Goal: Contribute content

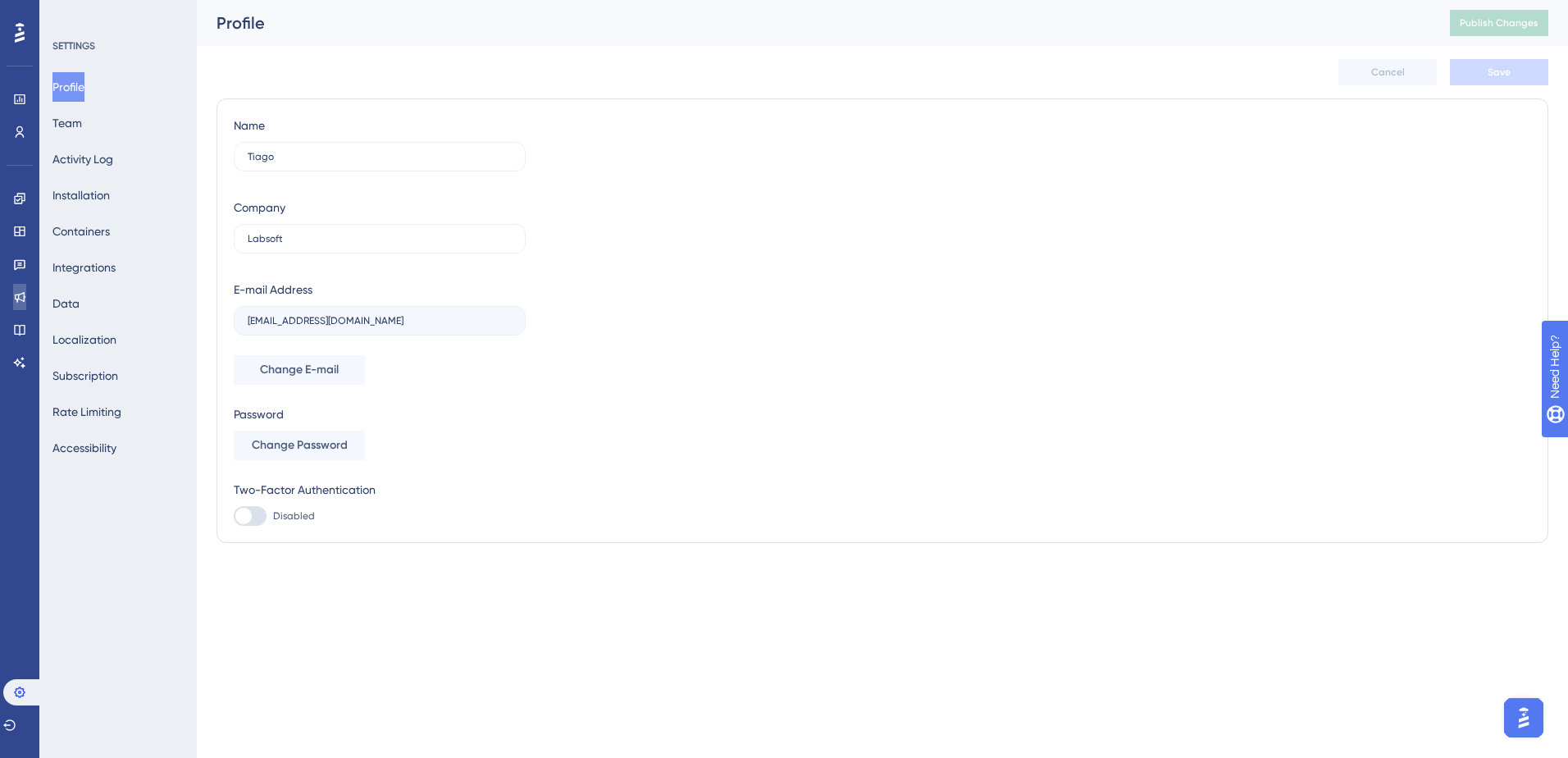
click at [20, 298] on icon at bounding box center [20, 297] width 13 height 13
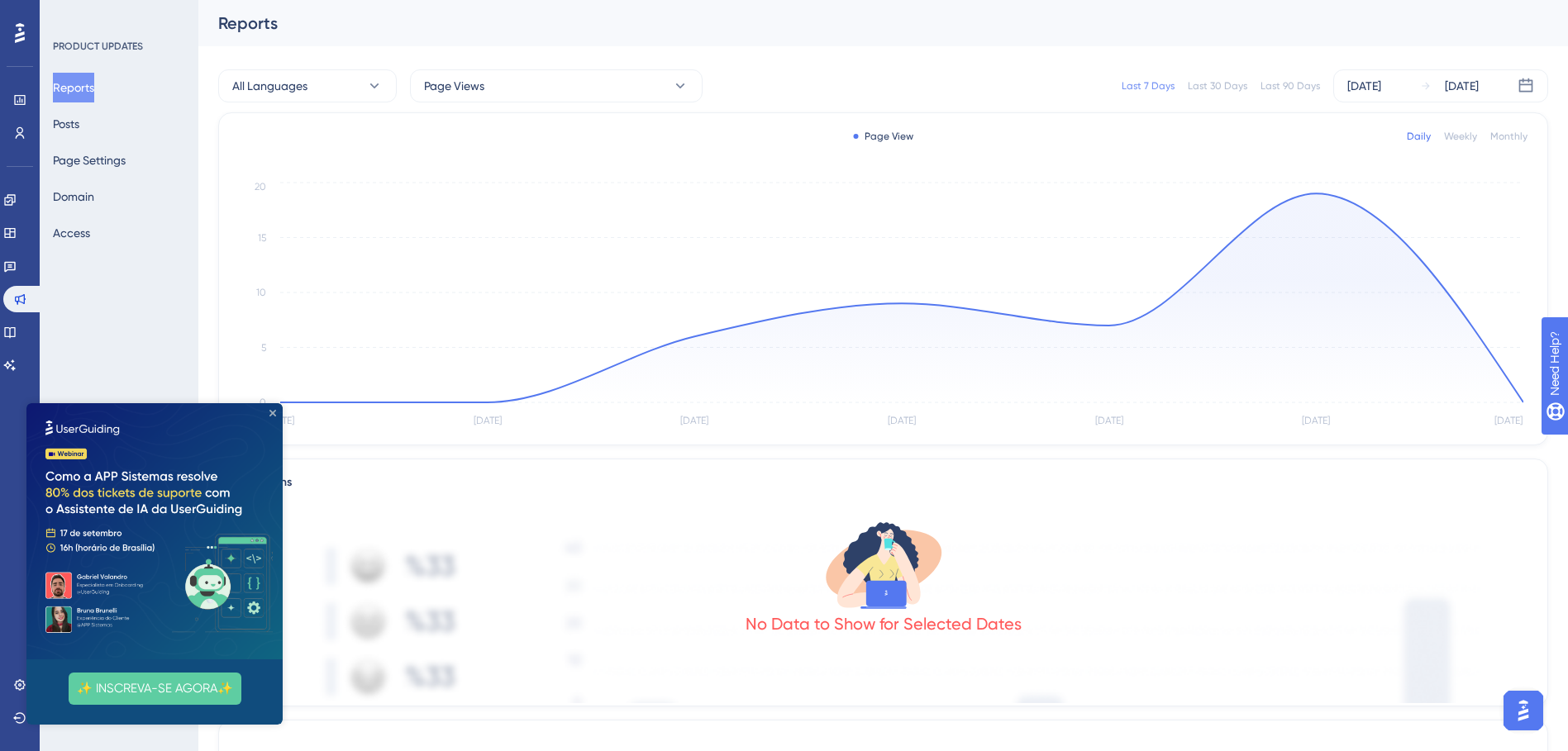
click at [273, 409] on icon "Close Preview" at bounding box center [273, 412] width 7 height 7
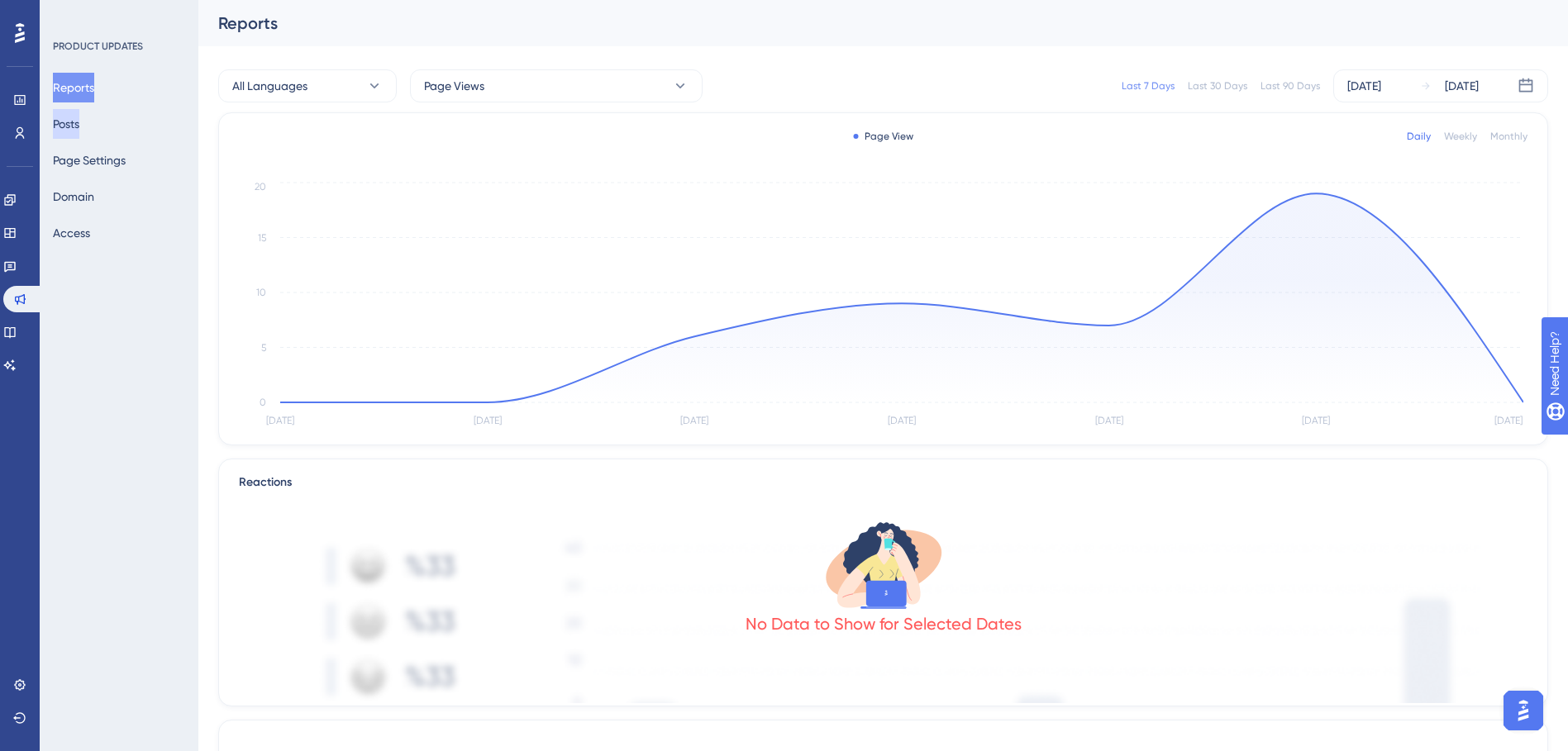
click at [71, 129] on button "Posts" at bounding box center [66, 123] width 26 height 30
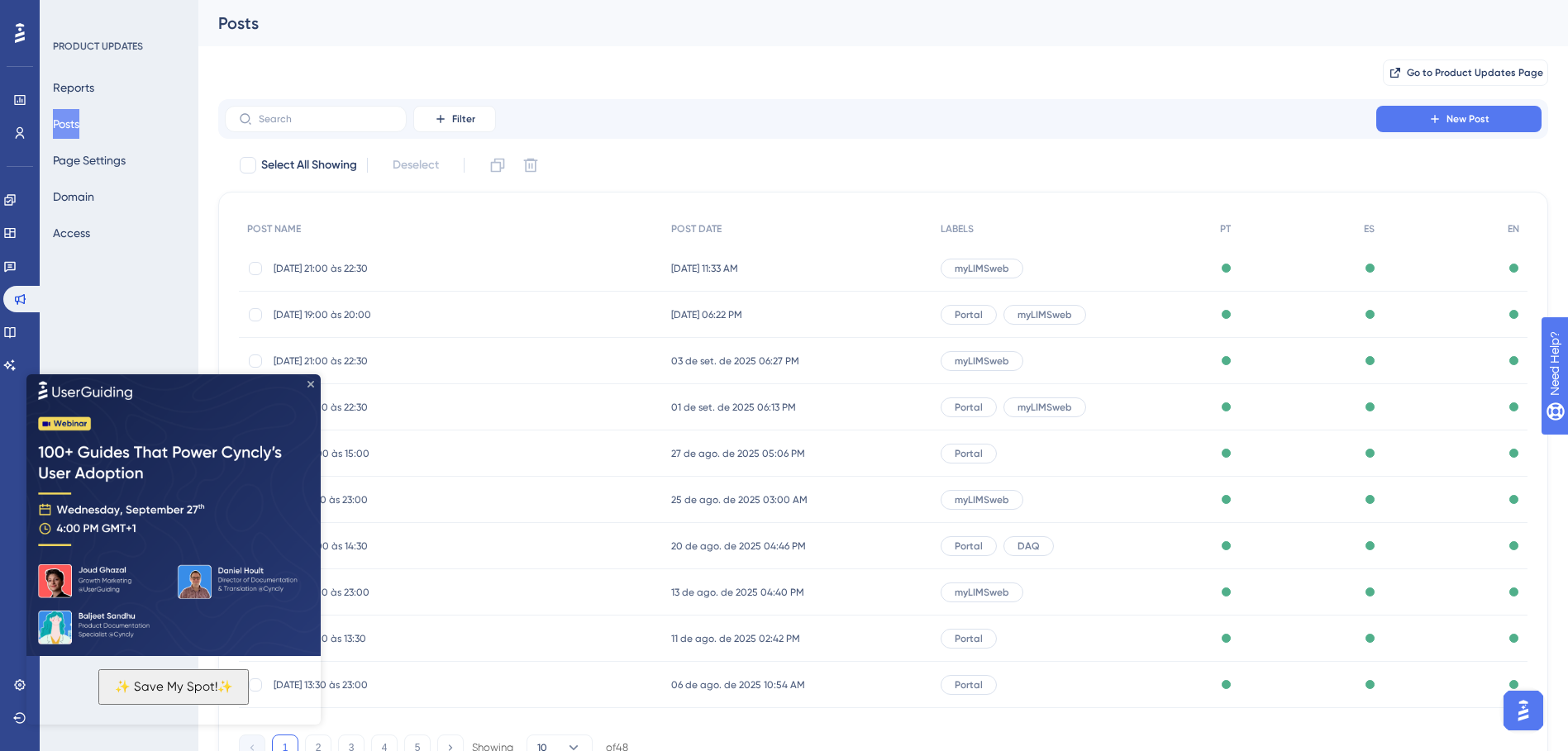
click at [310, 385] on icon "Close Preview" at bounding box center [310, 383] width 7 height 7
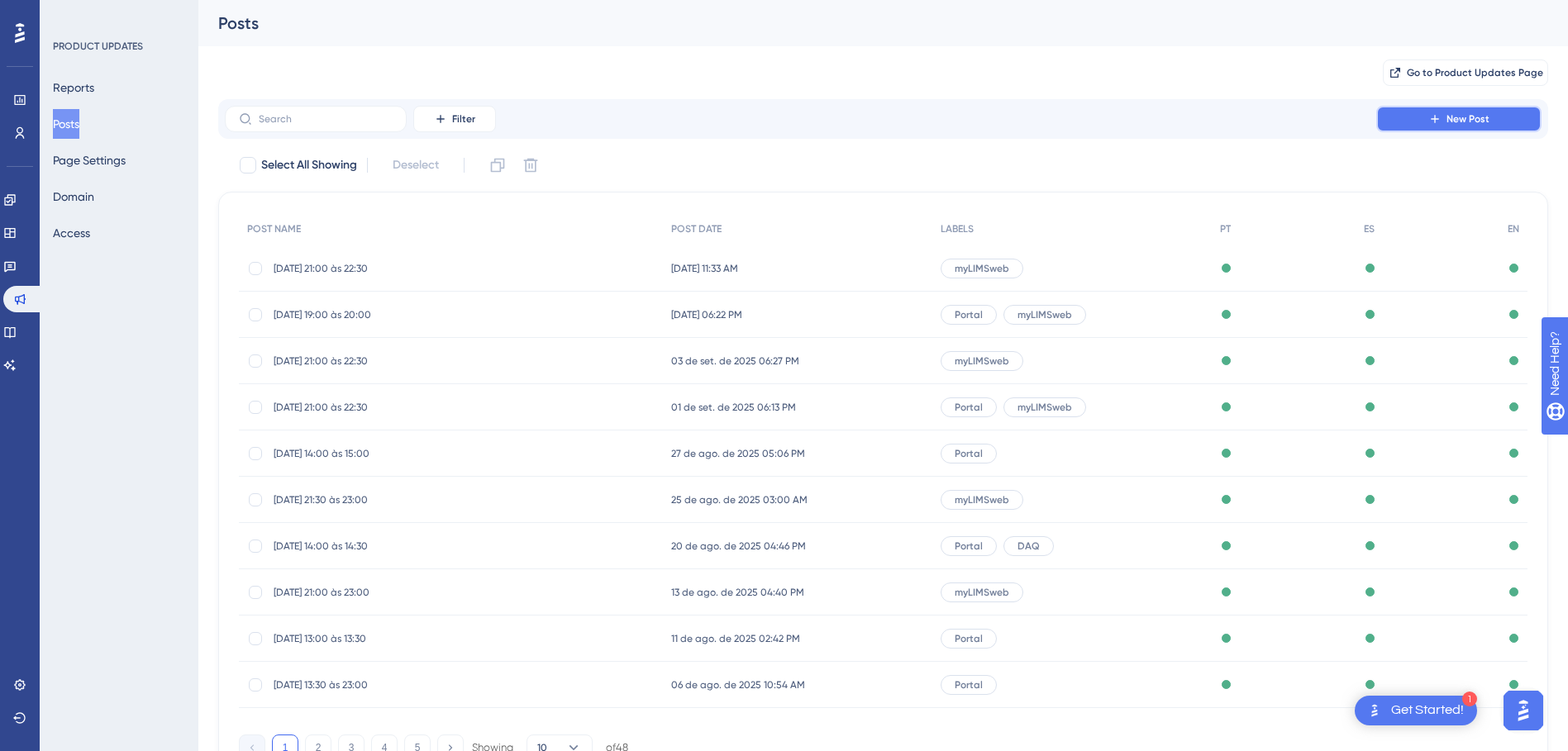
click at [1413, 114] on button "New Post" at bounding box center [1458, 118] width 165 height 26
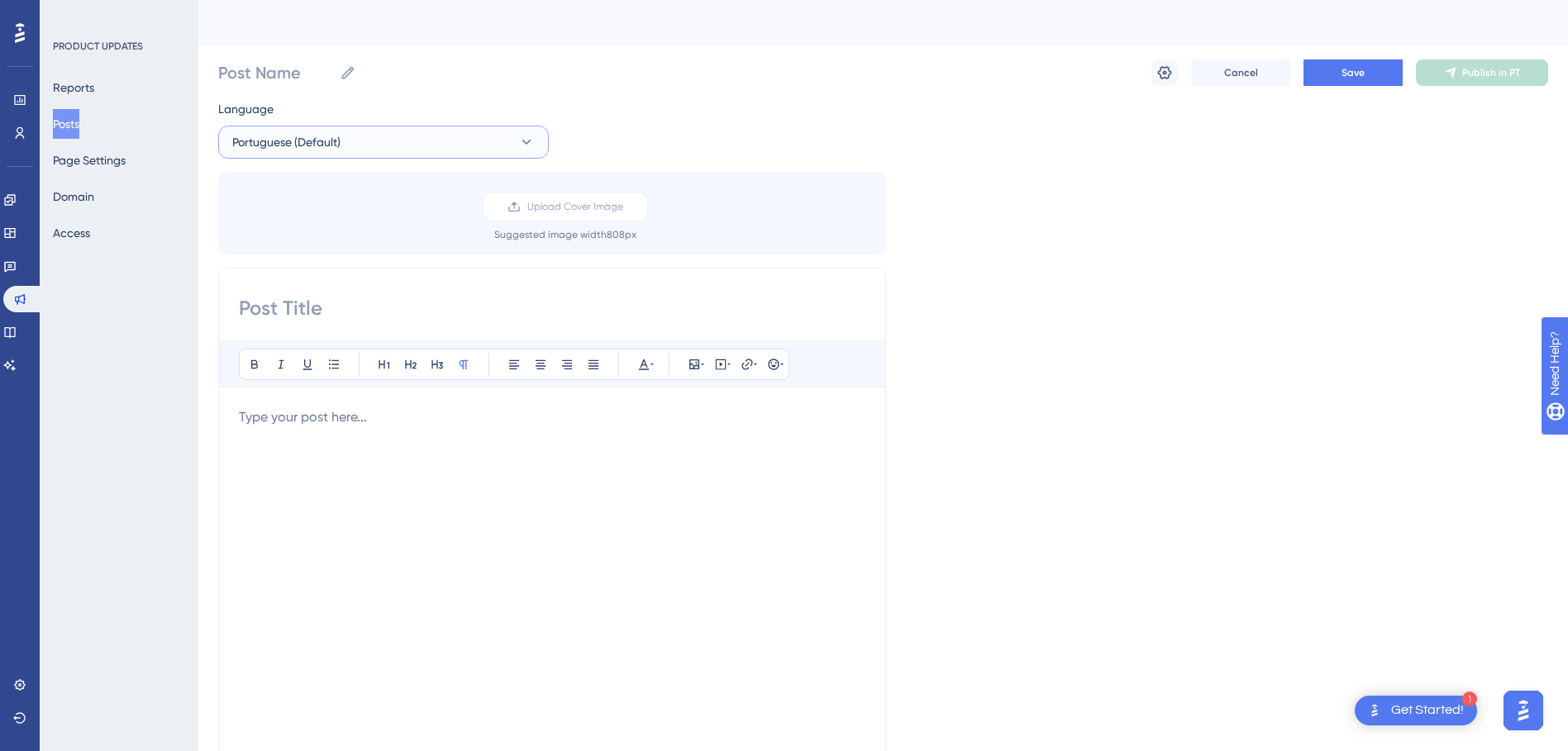
click at [525, 142] on icon at bounding box center [526, 142] width 9 height 5
click at [333, 223] on button "Spanish Spanish No translation" at bounding box center [383, 225] width 310 height 33
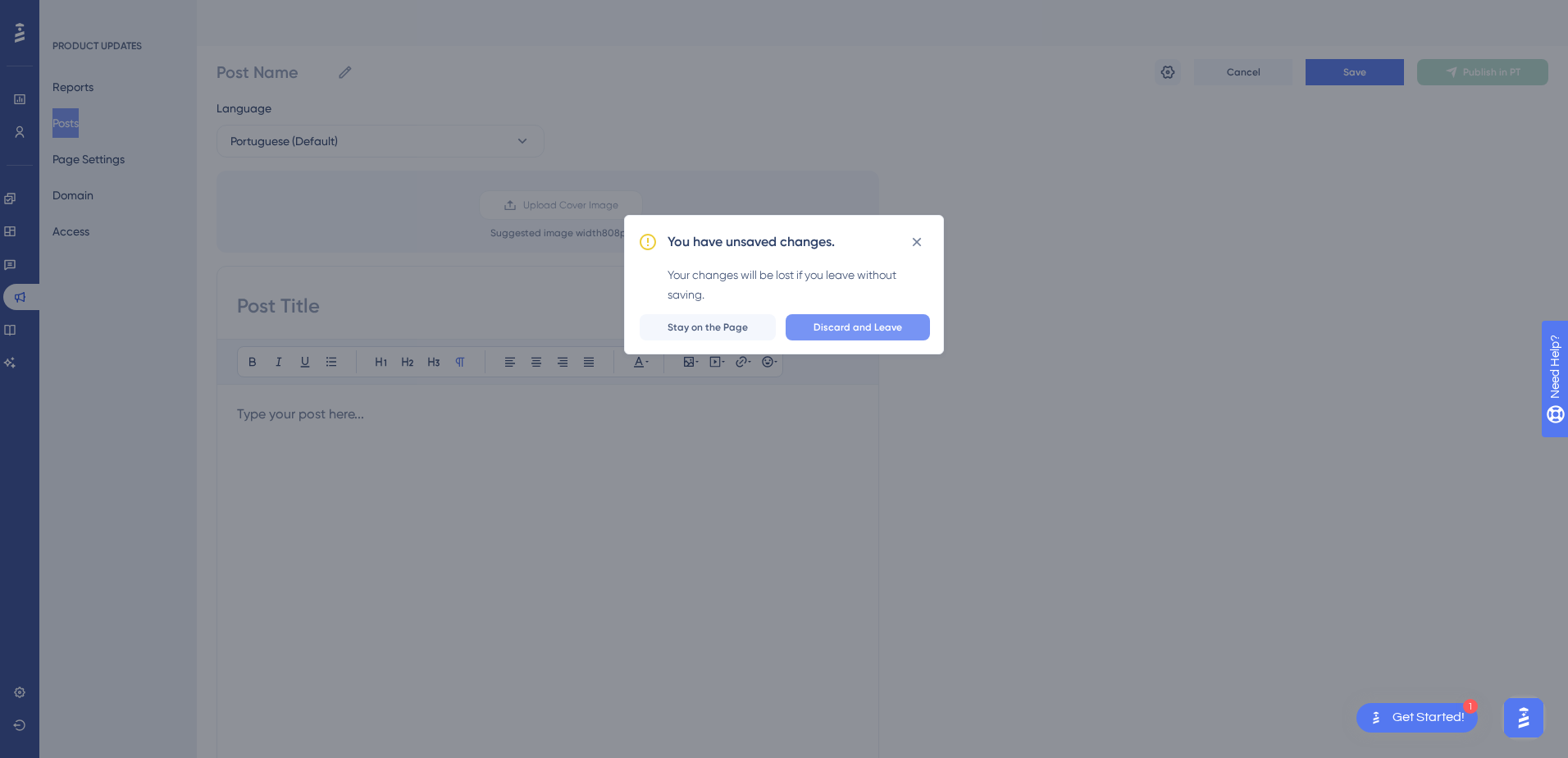
click at [867, 323] on span "Discard and Leave" at bounding box center [858, 327] width 89 height 13
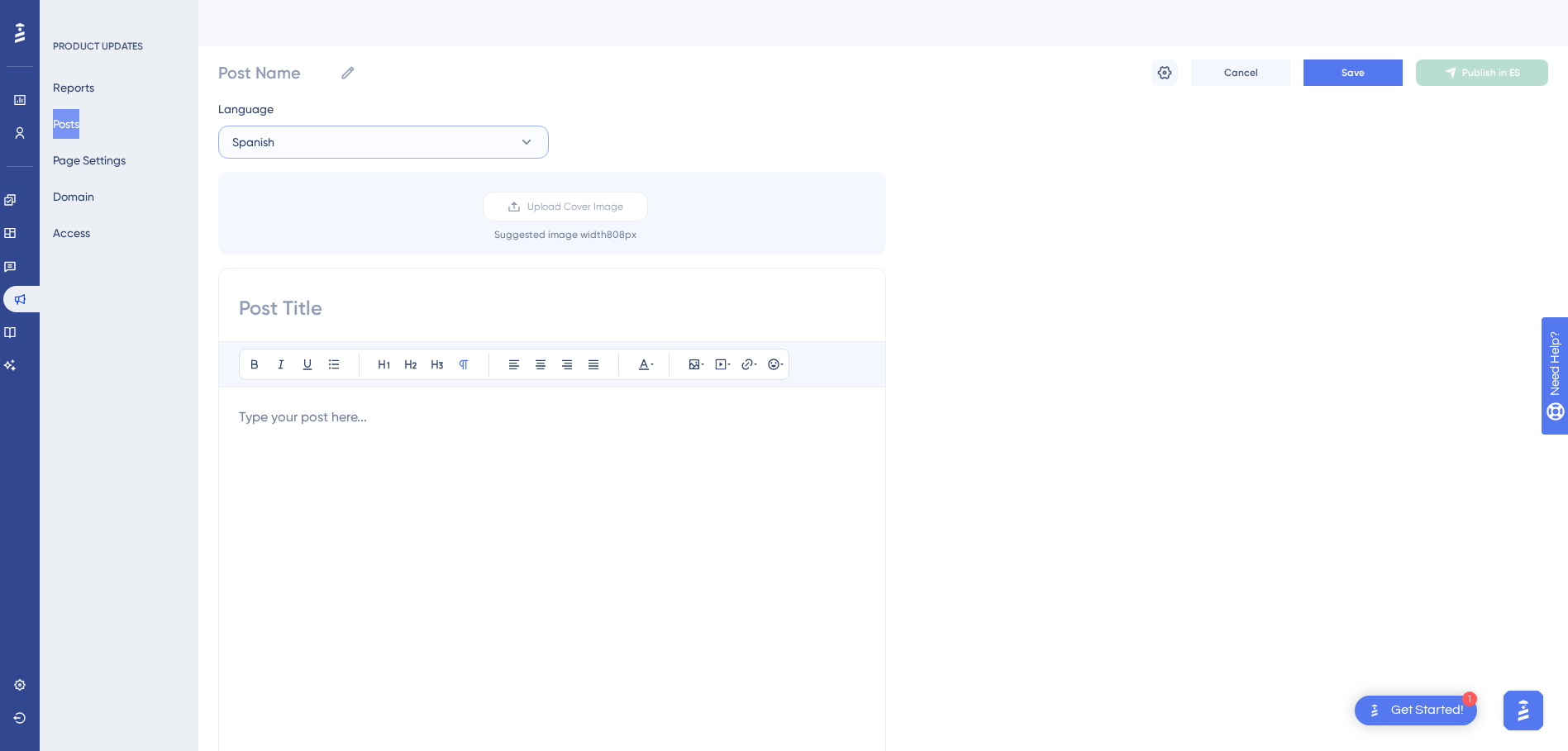
click at [347, 146] on button "Spanish" at bounding box center [383, 142] width 331 height 33
click at [679, 150] on div "Language Spanish Portuguese (Default) Portuguese (Default) No translation Spani…" at bounding box center [883, 491] width 1329 height 785
click at [353, 144] on button "Spanish" at bounding box center [383, 142] width 331 height 33
click at [318, 189] on span "Portuguese (Default)" at bounding box center [297, 192] width 109 height 19
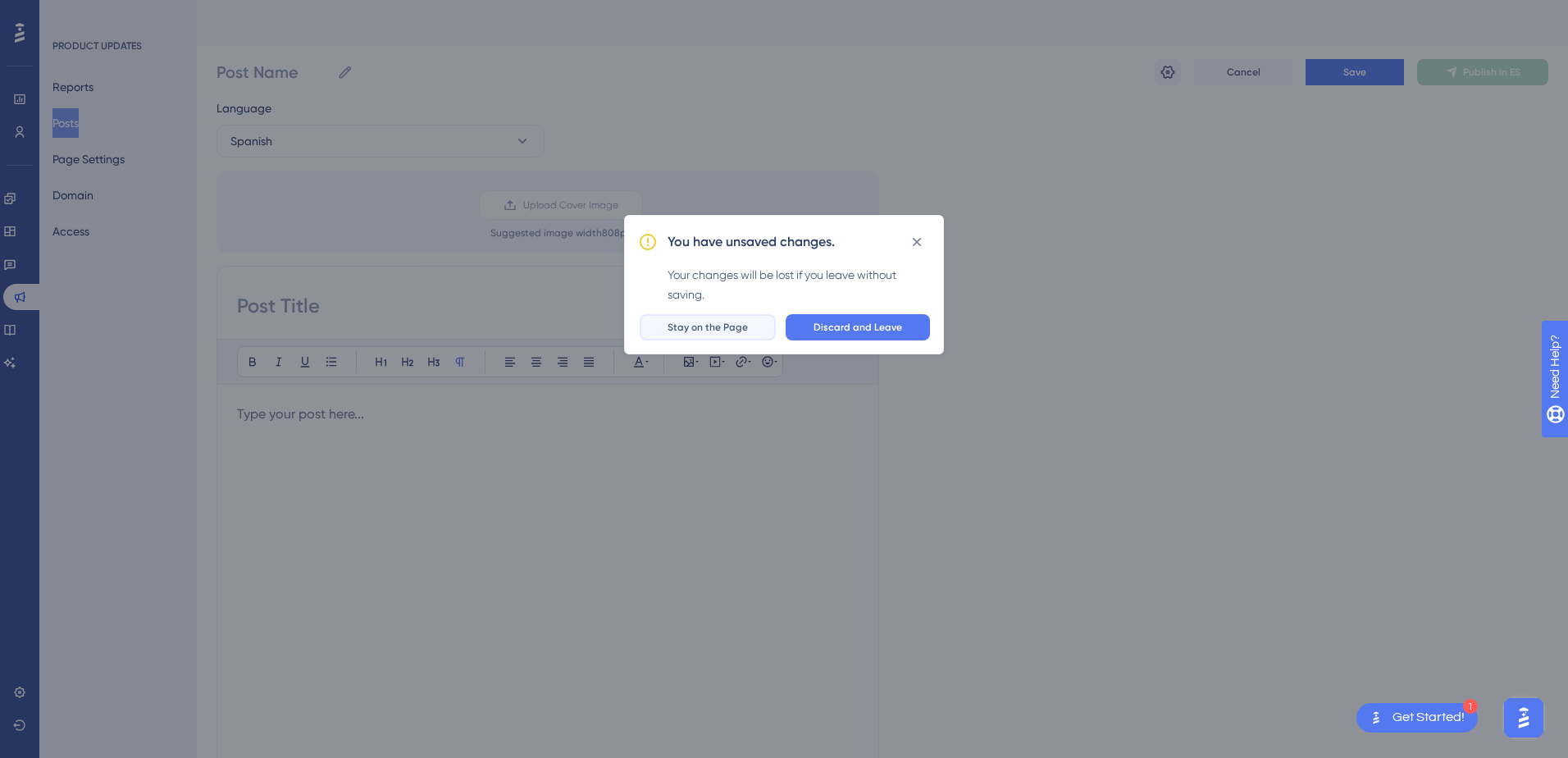
click at [741, 319] on button "Stay on the Page" at bounding box center [707, 327] width 136 height 26
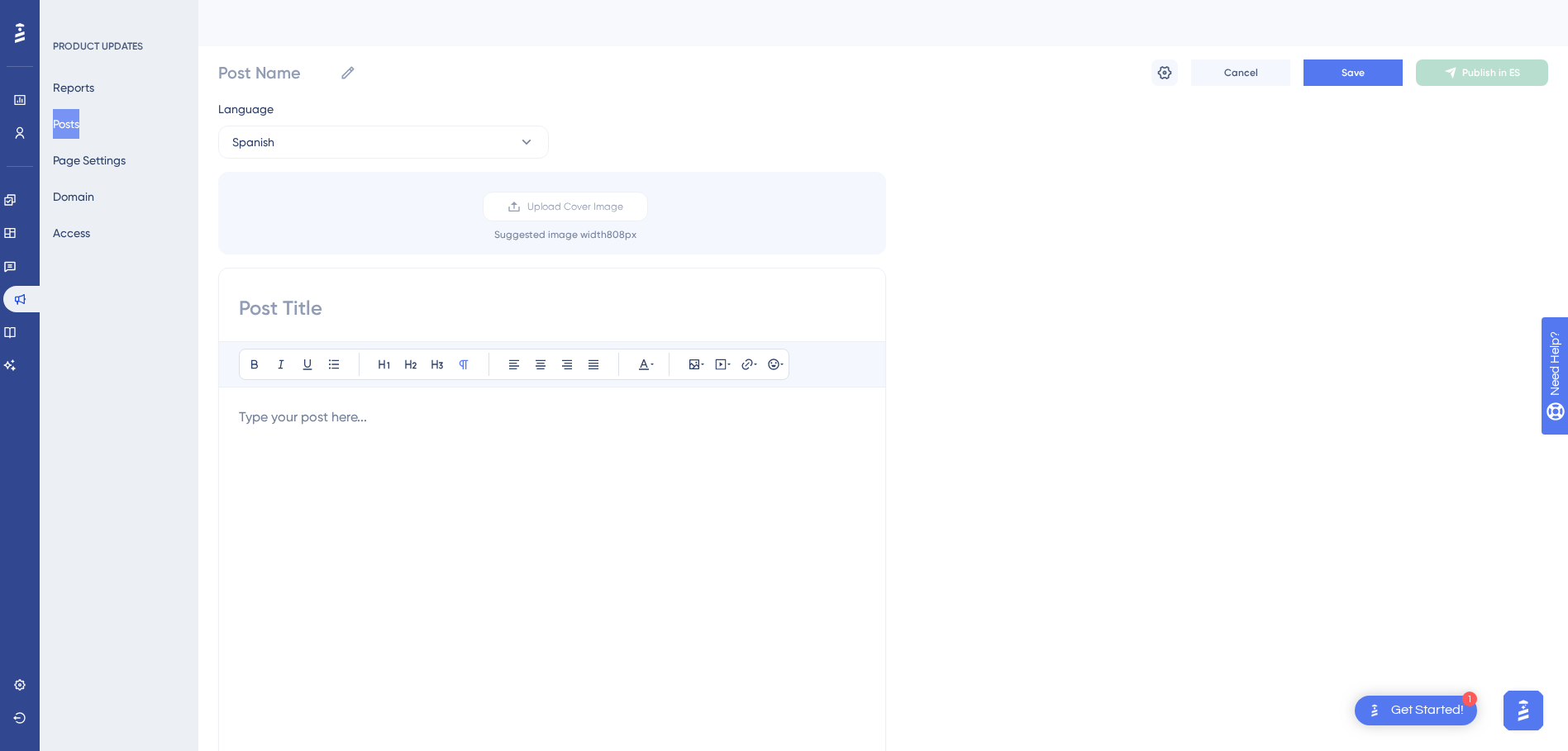
click at [598, 435] on div at bounding box center [552, 589] width 627 height 364
click at [448, 304] on input at bounding box center [552, 308] width 627 height 26
type input "SDADAS"
click at [538, 143] on button "Spanish" at bounding box center [383, 142] width 331 height 33
click at [421, 192] on button "Portuguese (Default) Portuguese (Default) No translation" at bounding box center [383, 192] width 310 height 33
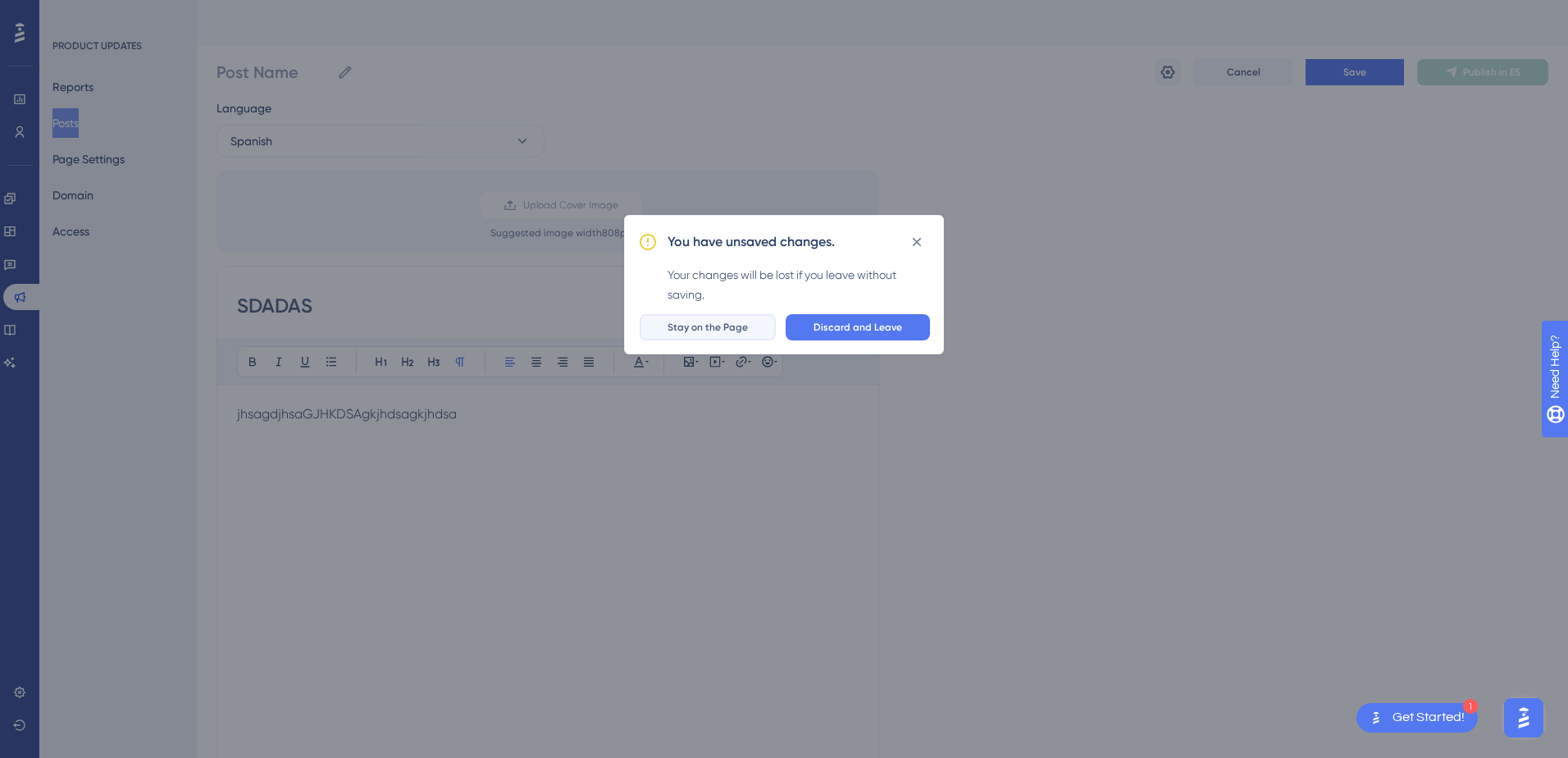
click at [728, 332] on span "Stay on the Page" at bounding box center [707, 327] width 80 height 13
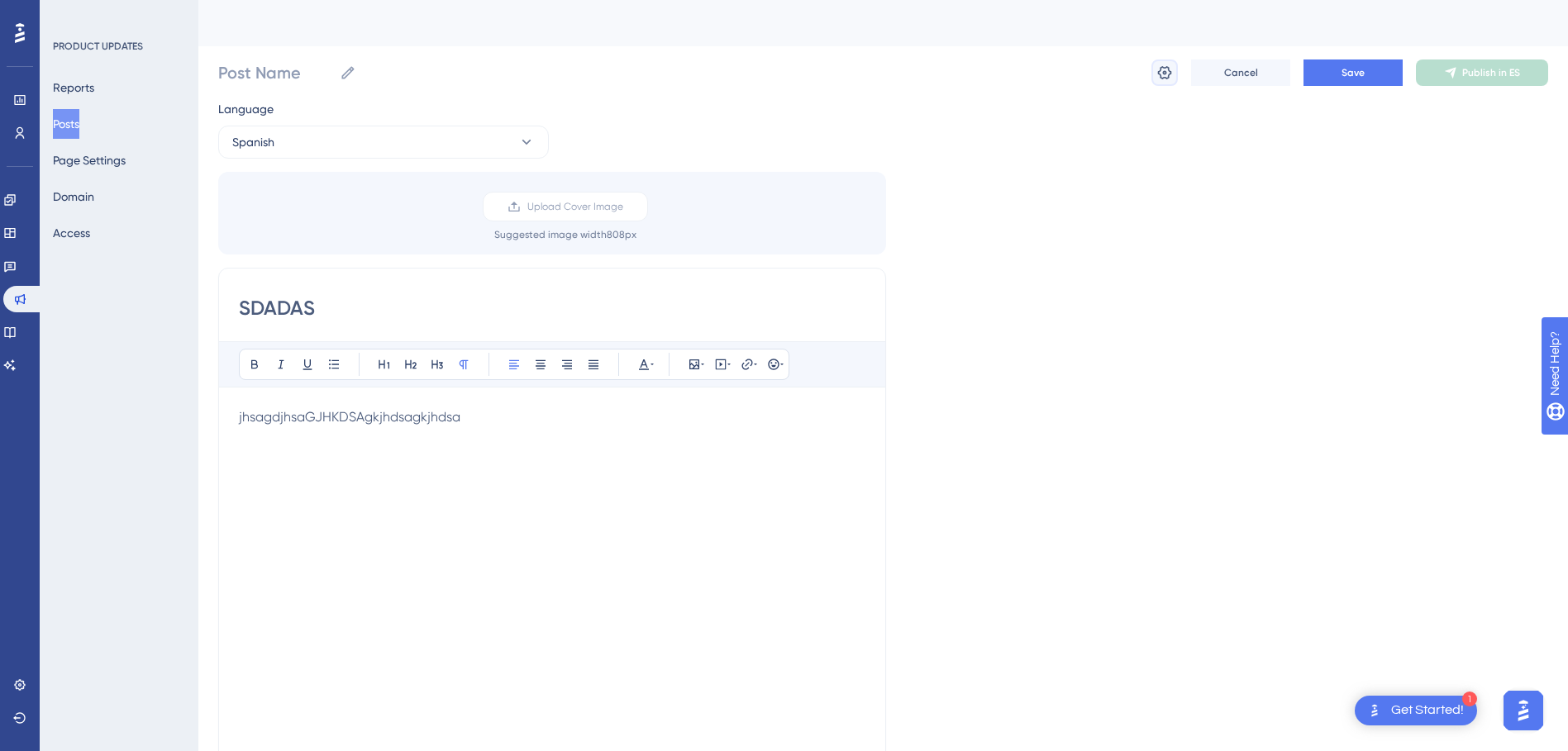
click at [1160, 77] on icon at bounding box center [1164, 73] width 14 height 14
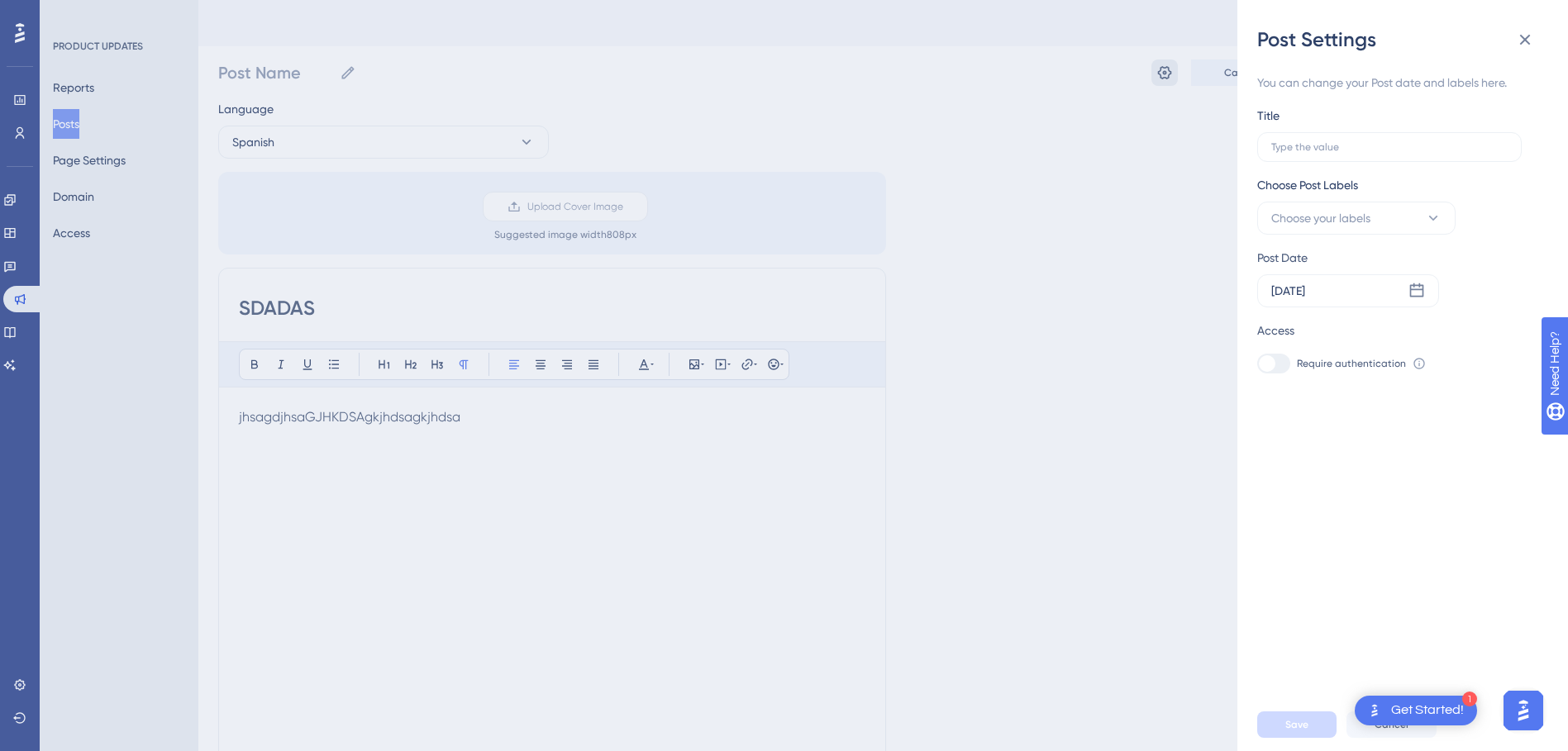
click at [1160, 77] on div "Post Settings You can change your Post date and labels here. Title Choose Post …" at bounding box center [784, 376] width 1568 height 751
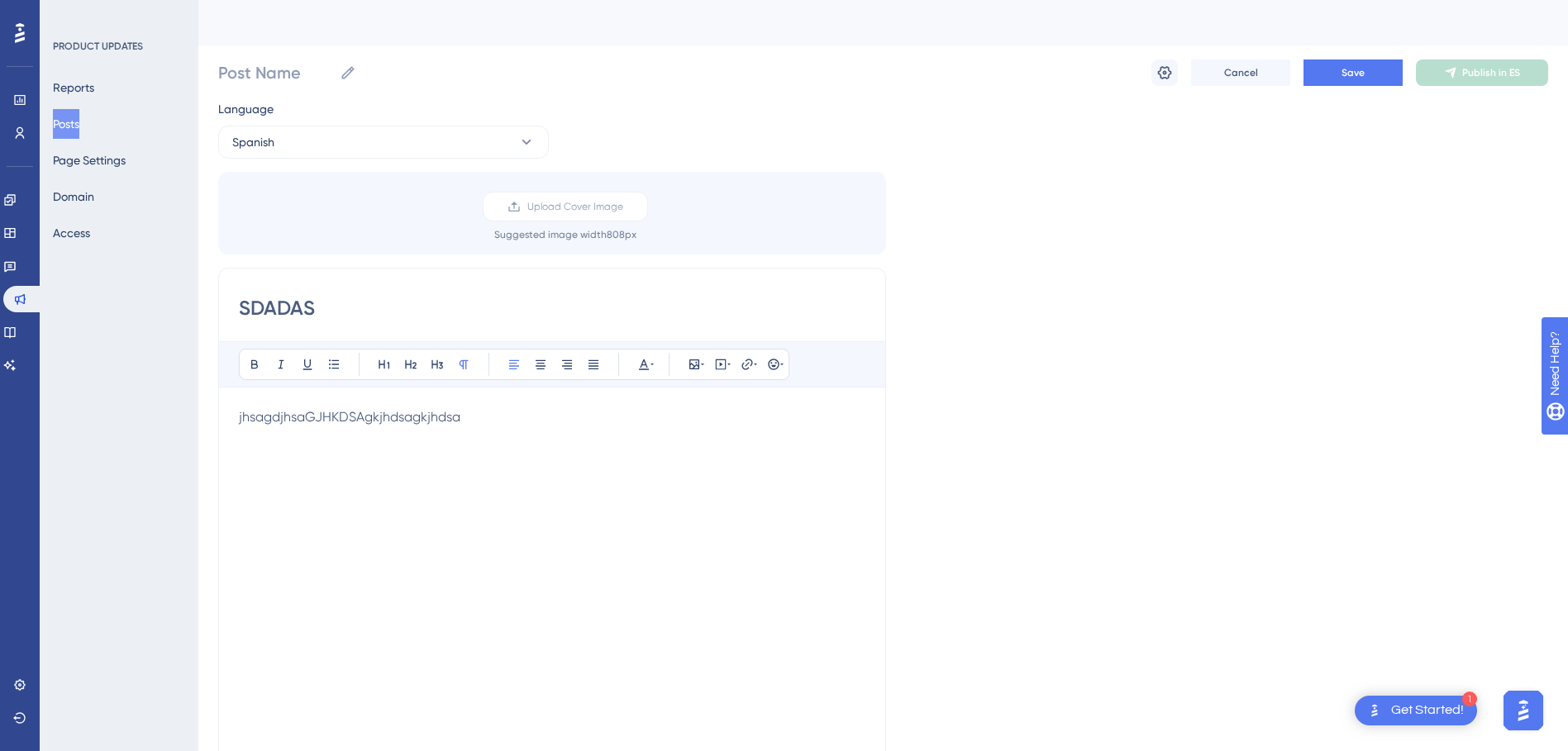
click at [69, 119] on button "Posts" at bounding box center [66, 123] width 26 height 30
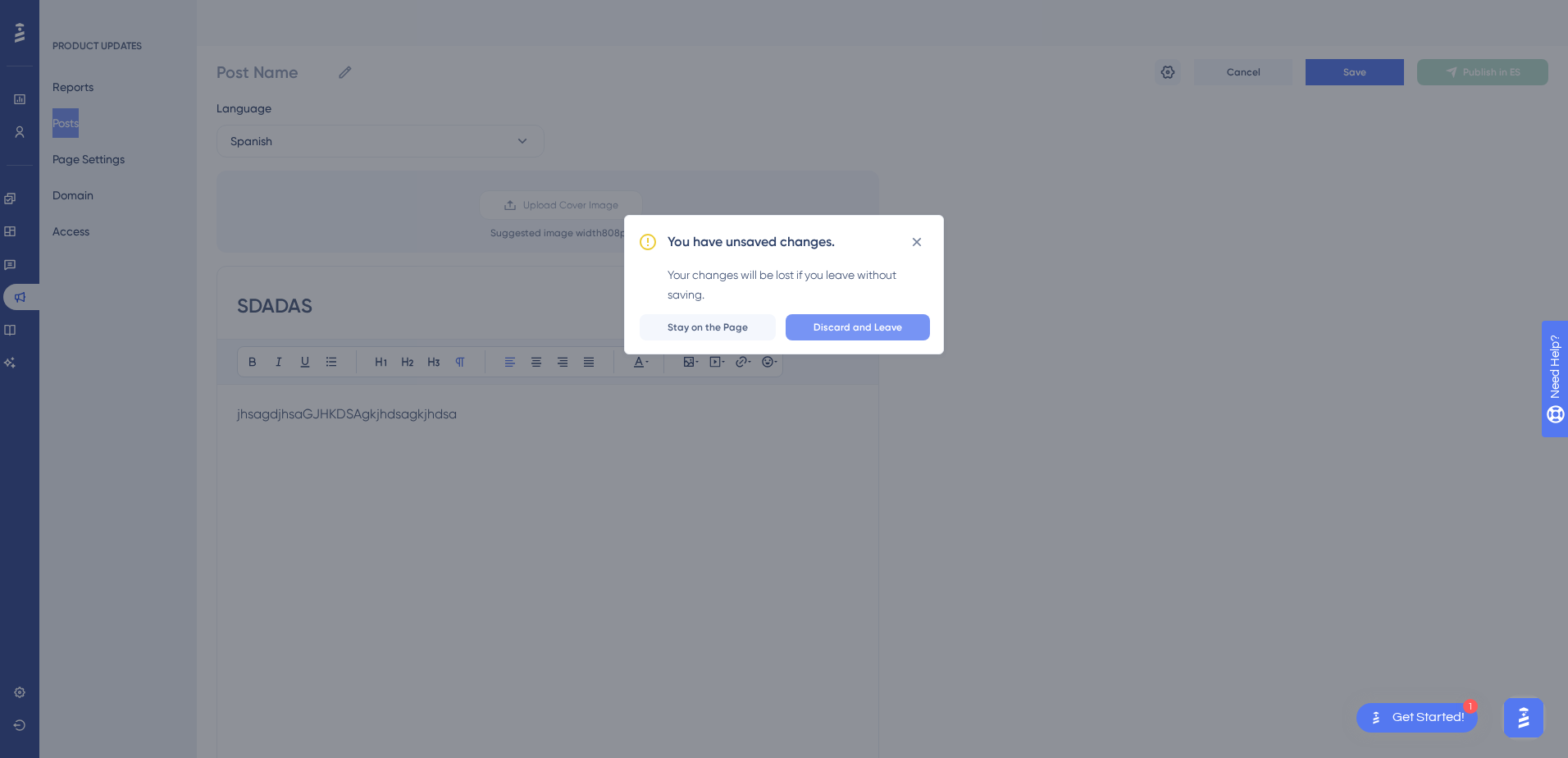
click at [838, 324] on span "Discard and Leave" at bounding box center [858, 327] width 89 height 13
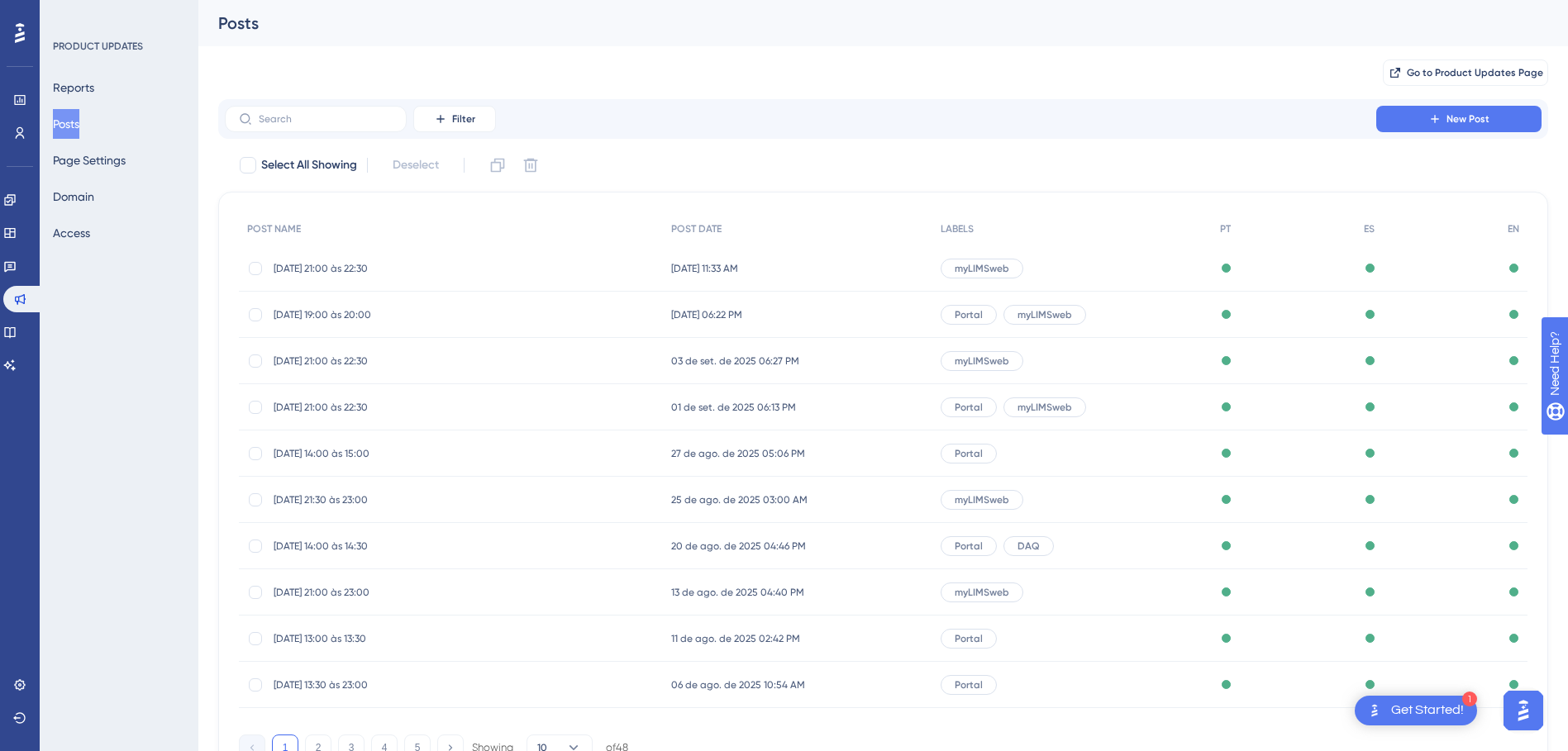
click at [80, 128] on button "Posts" at bounding box center [66, 123] width 26 height 30
click at [1446, 114] on span "New Post" at bounding box center [1467, 119] width 43 height 14
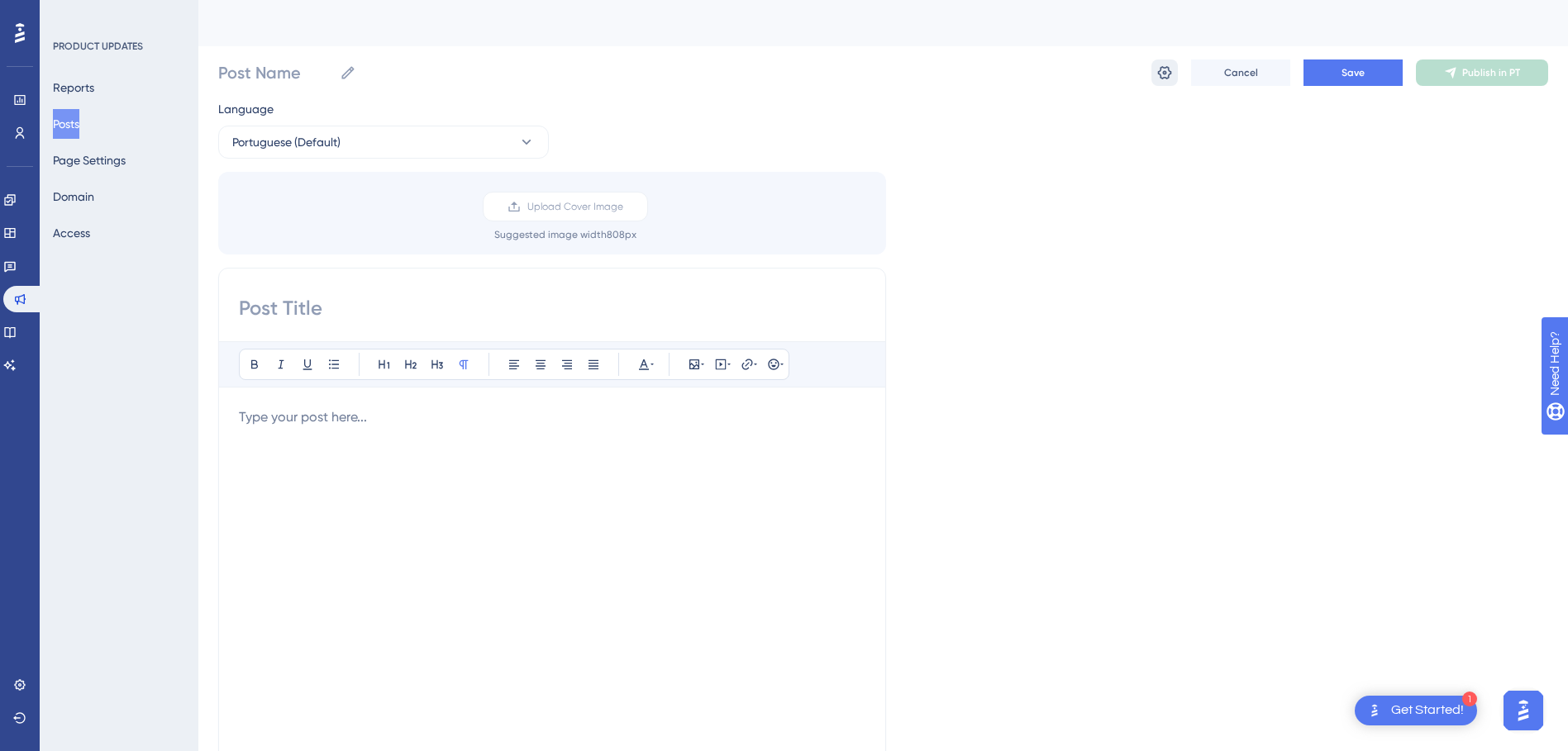
click at [1157, 71] on icon at bounding box center [1164, 72] width 16 height 16
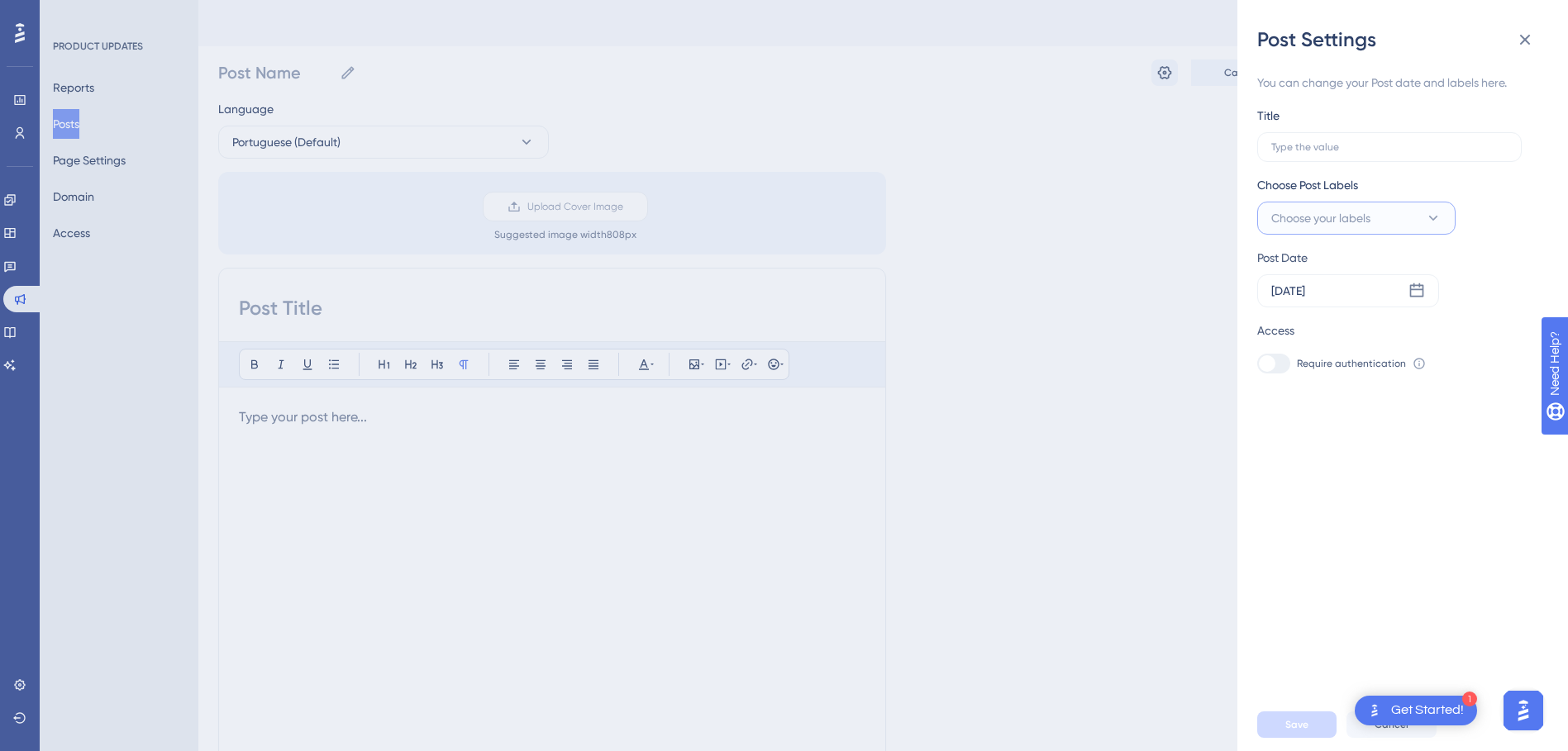
click at [1411, 214] on button "Choose your labels" at bounding box center [1356, 218] width 198 height 33
click at [769, 114] on div "Post Settings You can change your Post date and labels here. Title Choose Post …" at bounding box center [784, 376] width 1568 height 751
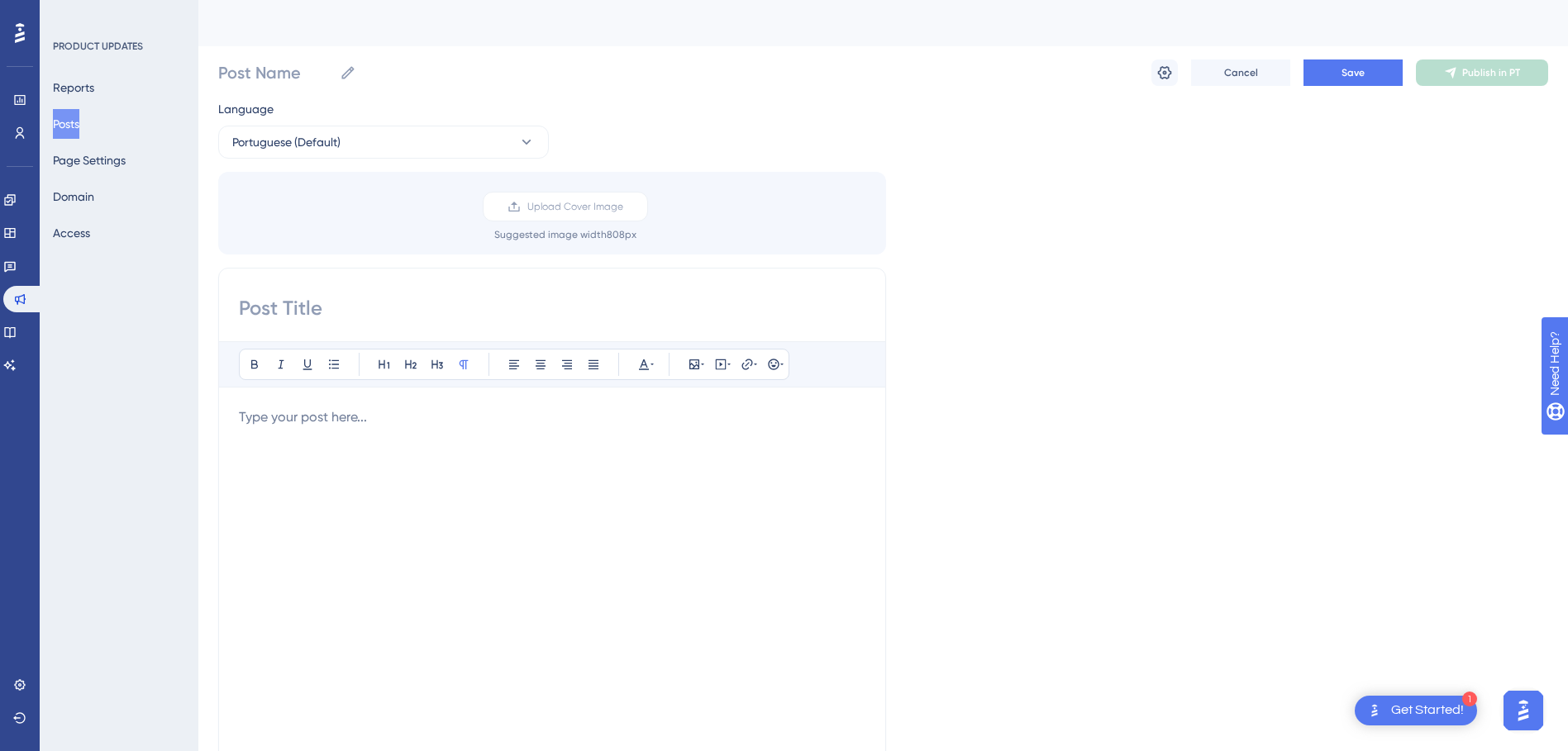
click at [80, 110] on button "Posts" at bounding box center [66, 123] width 26 height 30
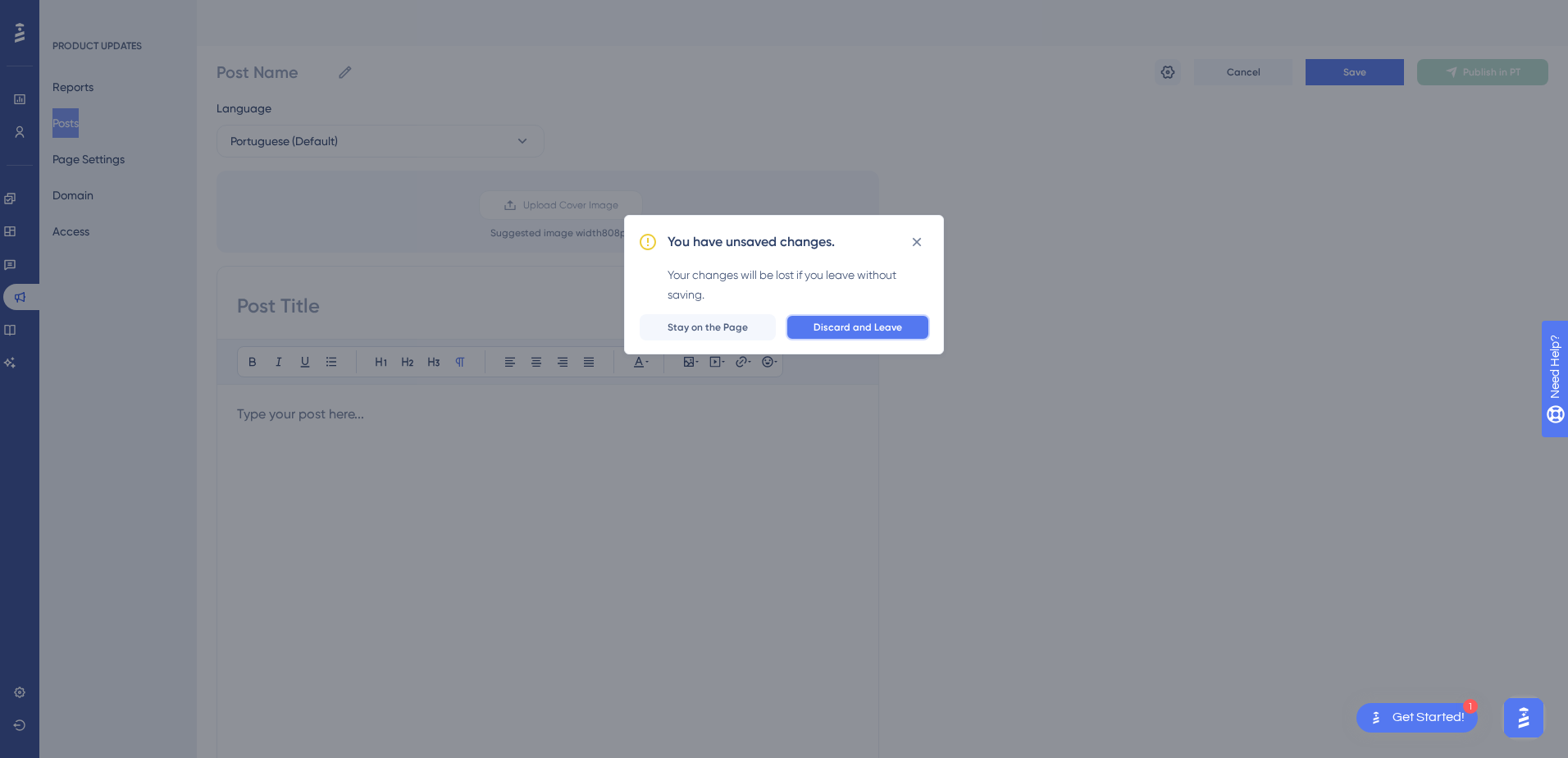
click at [826, 331] on span "Discard and Leave" at bounding box center [858, 327] width 89 height 13
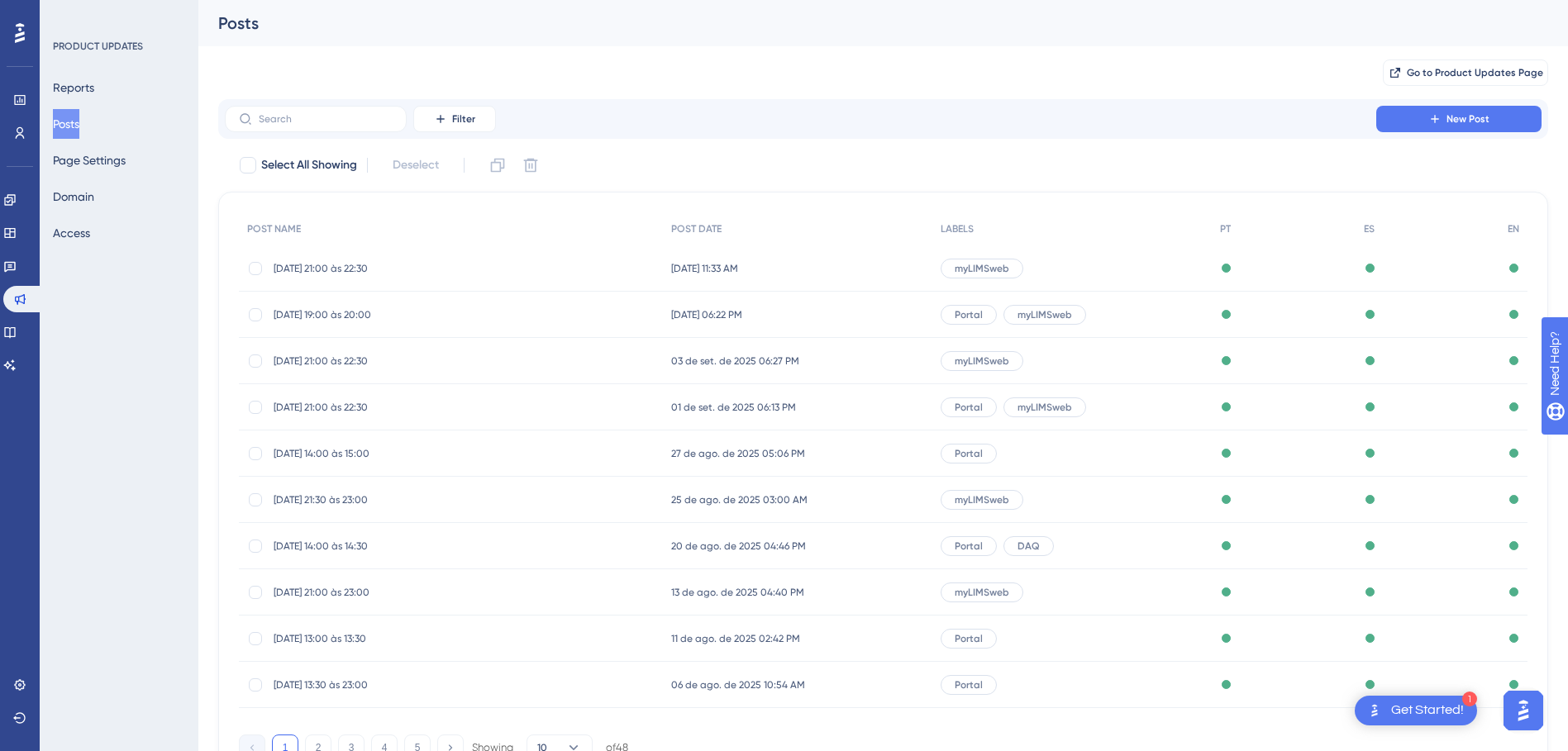
click at [80, 128] on button "Posts" at bounding box center [66, 123] width 26 height 30
click at [728, 269] on span "[DATE] 11:33 AM" at bounding box center [704, 269] width 67 height 14
